Goal: Task Accomplishment & Management: Complete application form

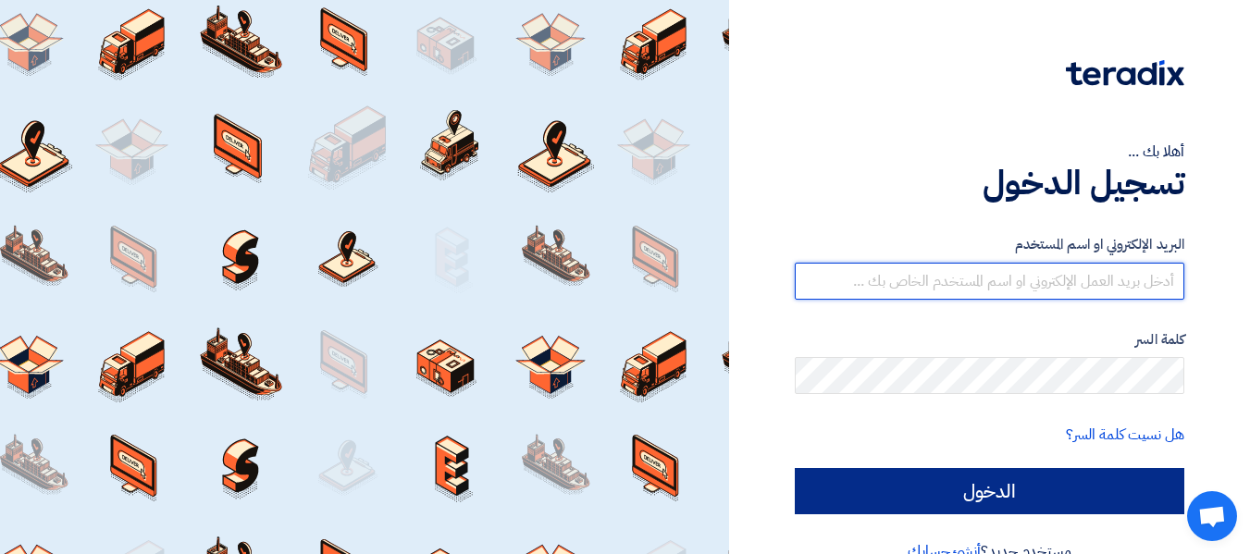
type input "[EMAIL_ADDRESS][DOMAIN_NAME]"
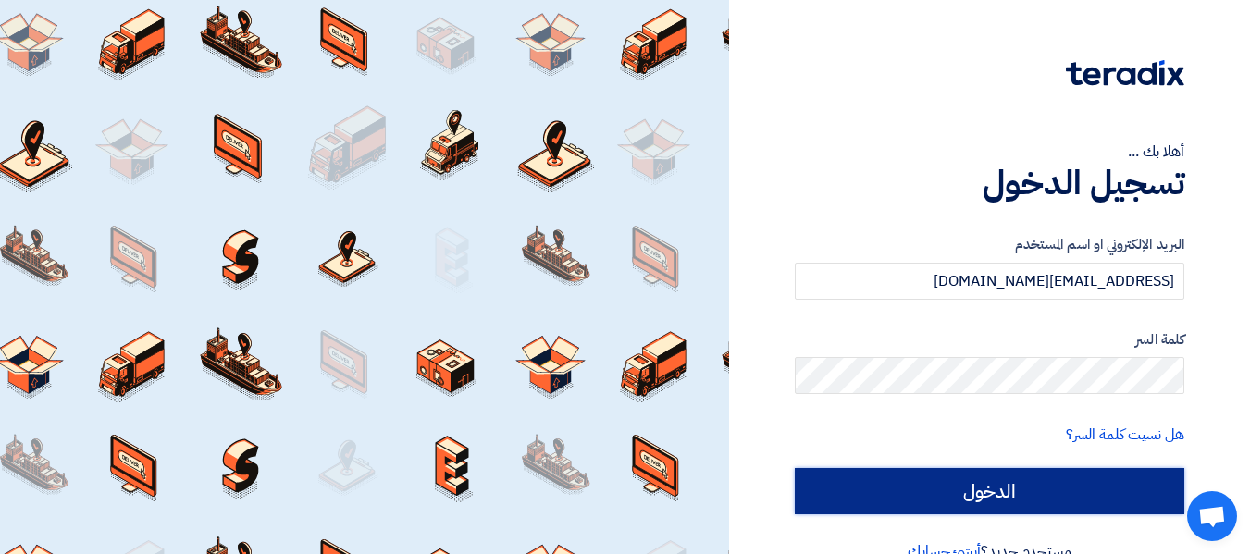
click at [943, 487] on input "الدخول" at bounding box center [989, 491] width 389 height 46
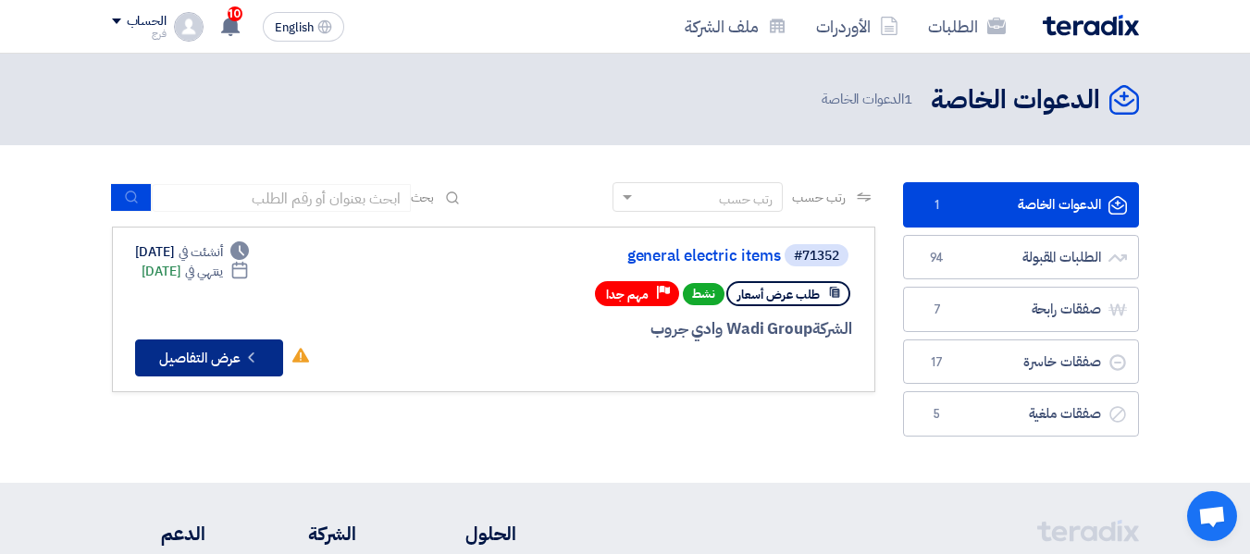
click at [202, 356] on button "Check details عرض التفاصيل" at bounding box center [209, 358] width 148 height 37
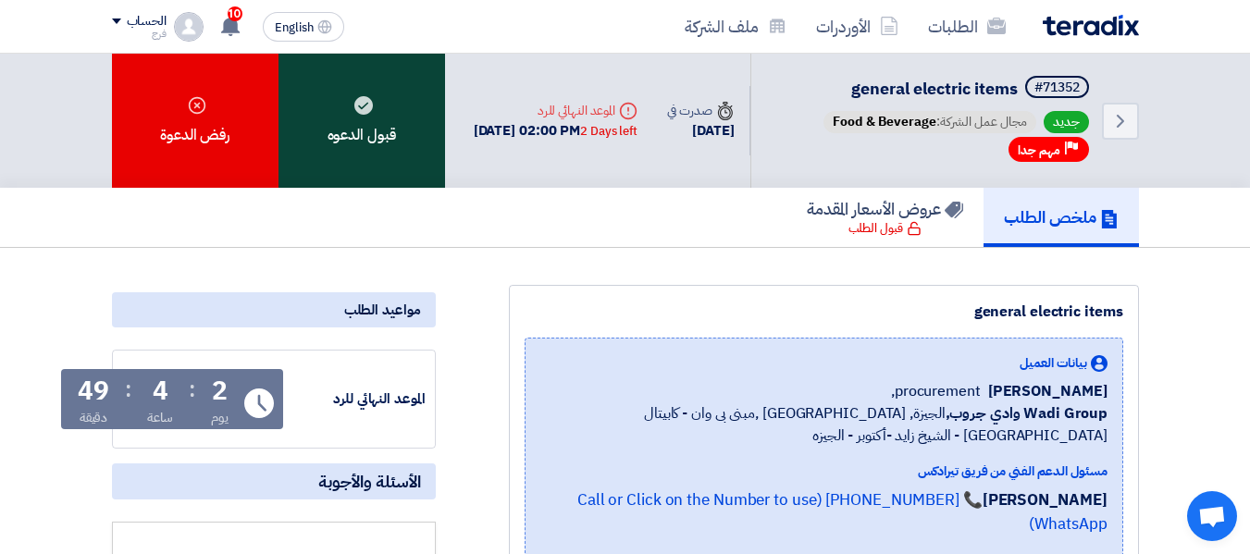
click at [372, 131] on div "قبول الدعوه" at bounding box center [361, 121] width 167 height 134
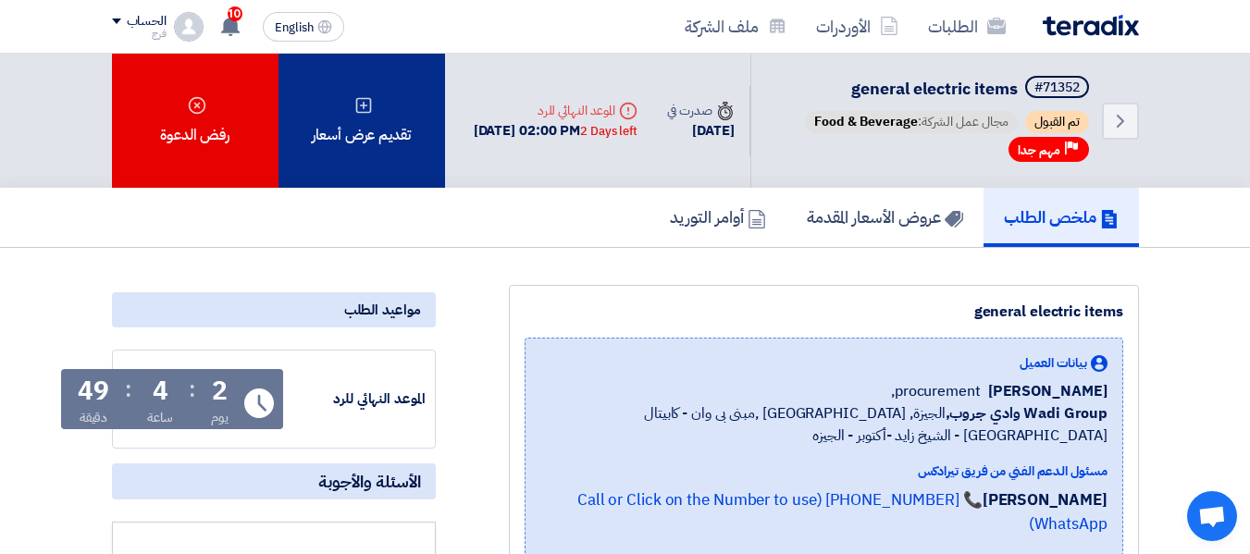
click at [381, 118] on div "تقديم عرض أسعار" at bounding box center [361, 121] width 167 height 134
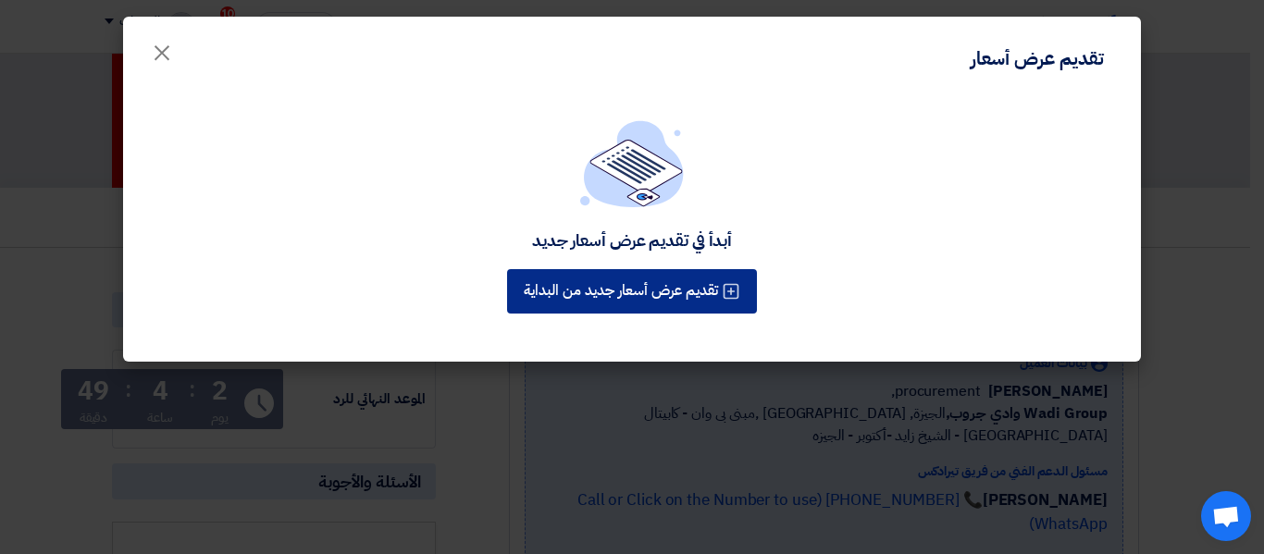
click at [620, 286] on button "تقديم عرض أسعار جديد من البداية" at bounding box center [632, 291] width 250 height 44
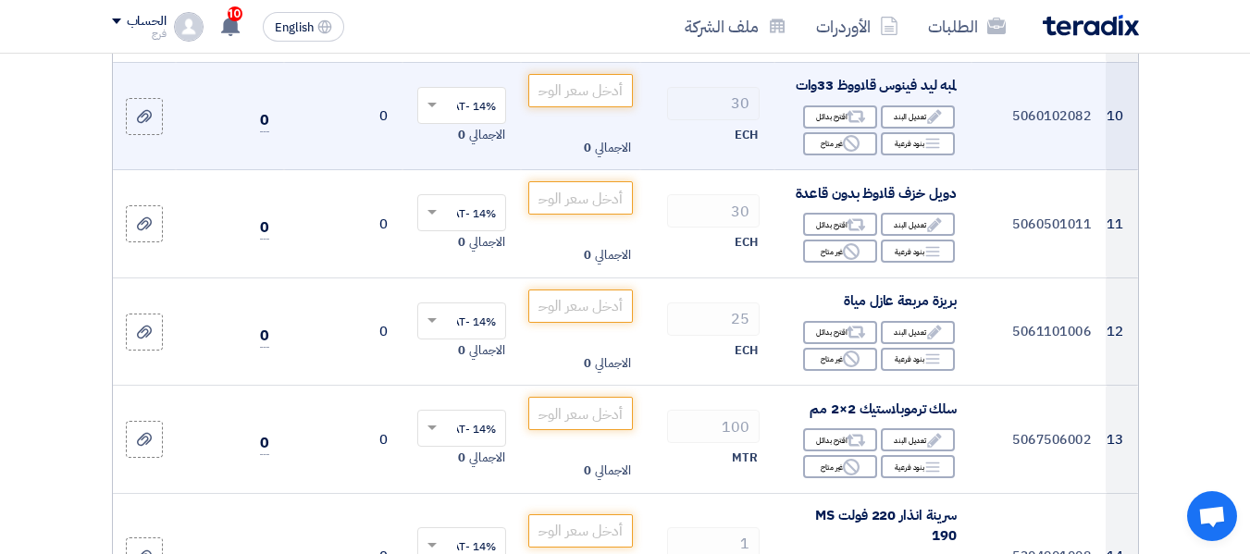
scroll to position [1388, 0]
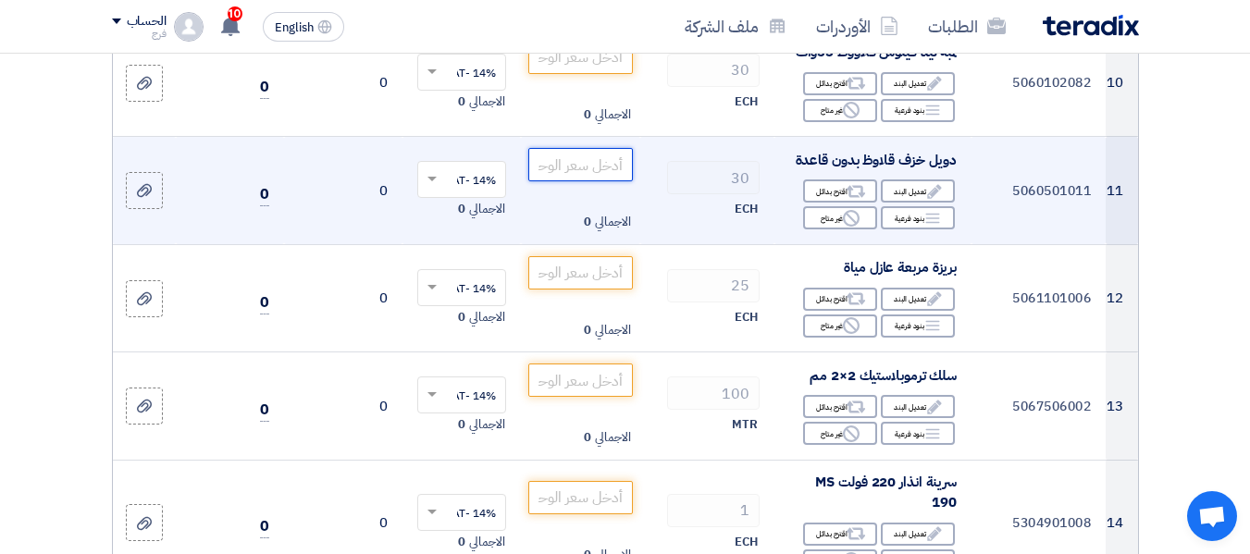
click at [577, 179] on input "number" at bounding box center [580, 164] width 104 height 33
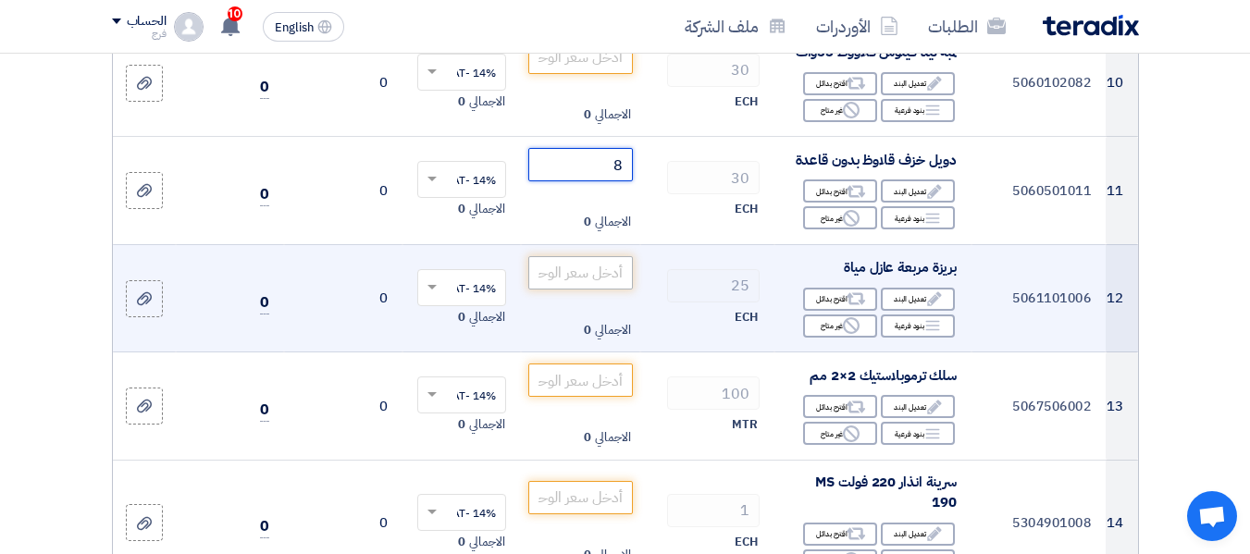
type input "8"
click at [587, 290] on input "number" at bounding box center [580, 272] width 104 height 33
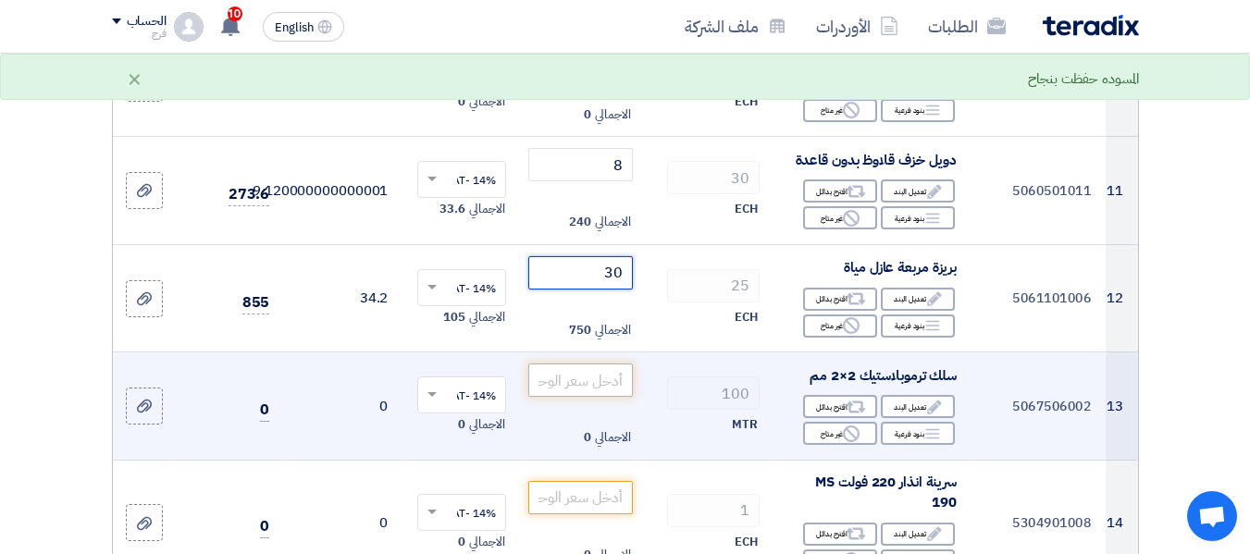
type input "30"
click at [585, 382] on input "number" at bounding box center [580, 380] width 104 height 33
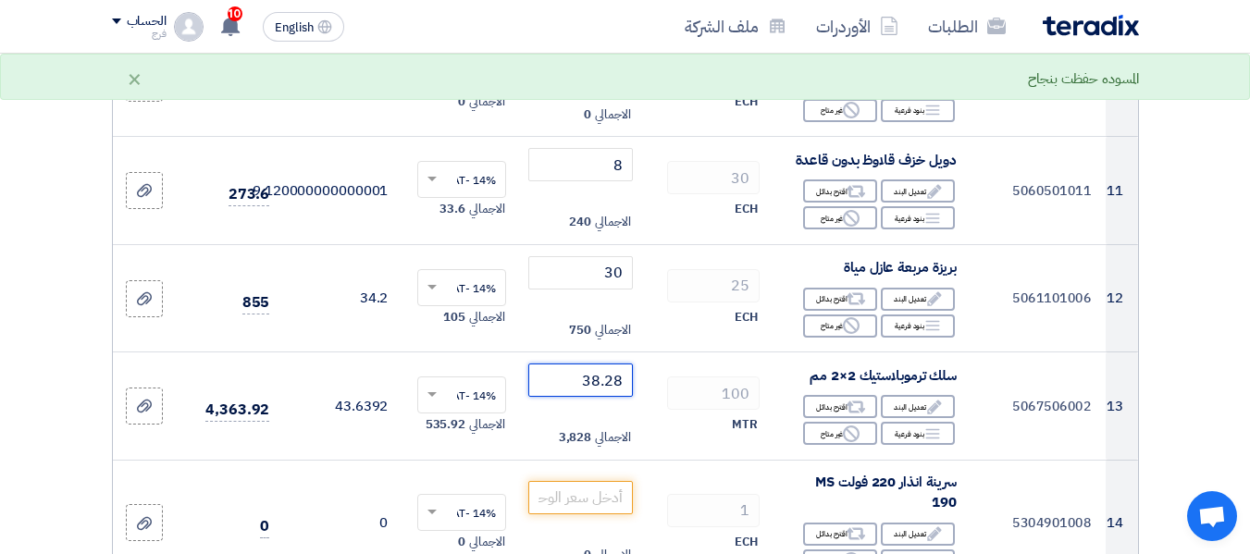
type input "38.28"
